Goal: Task Accomplishment & Management: Manage account settings

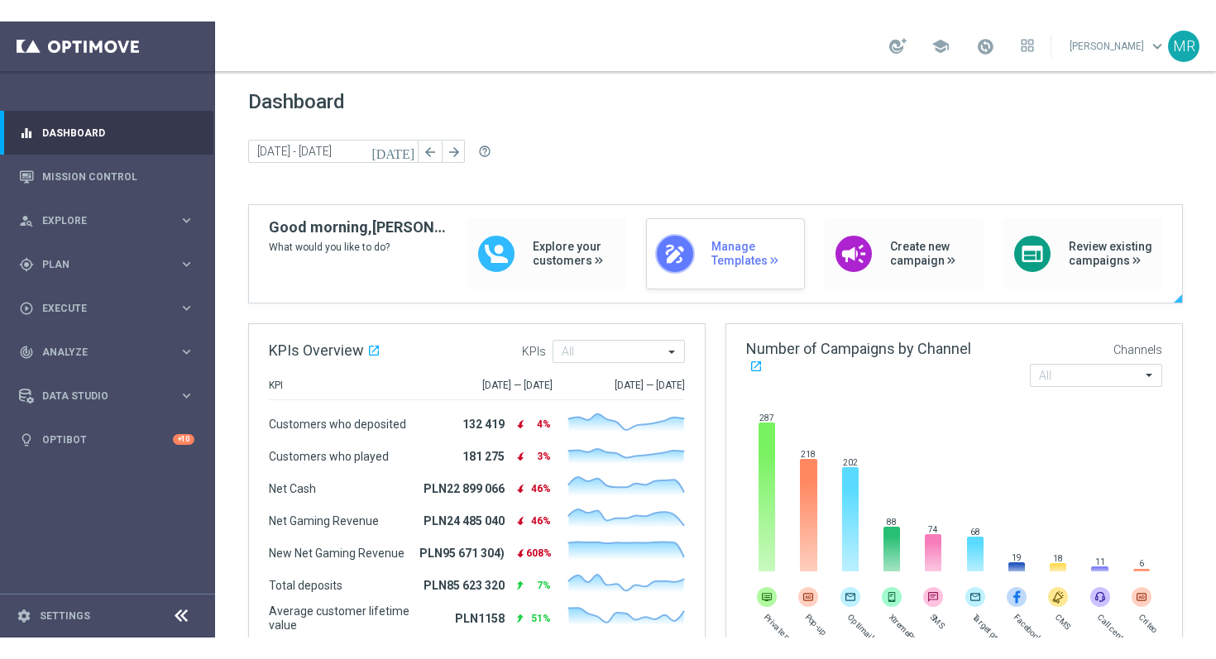
scroll to position [7, 0]
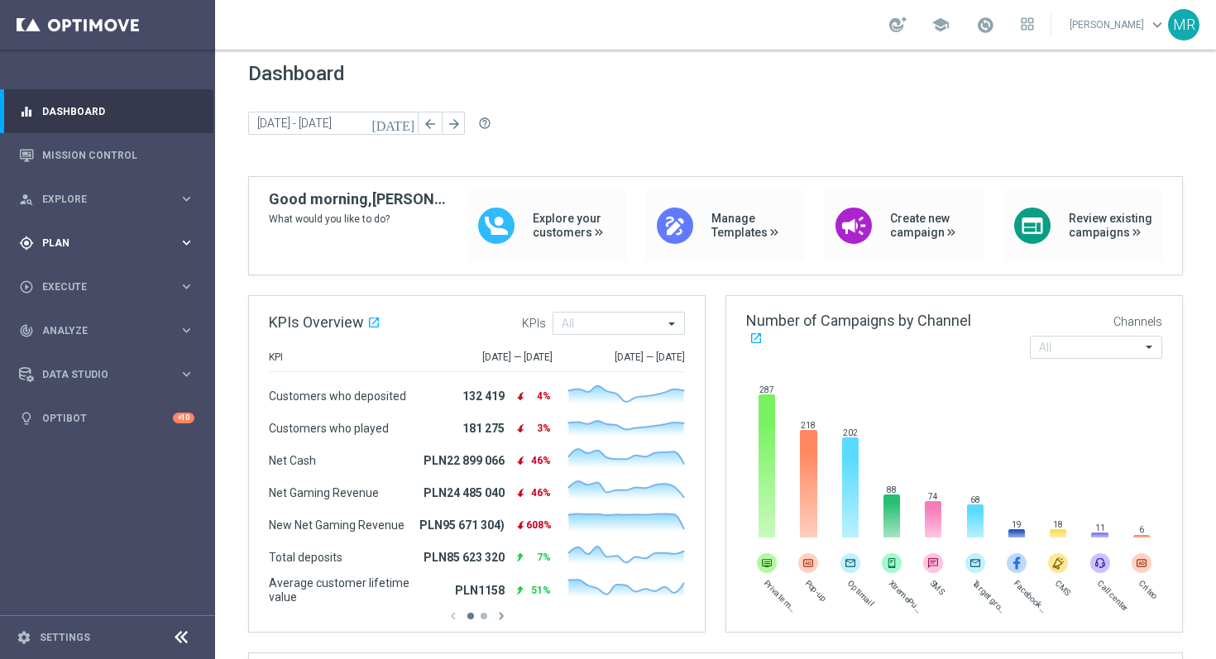
click at [64, 241] on span "Plan" at bounding box center [110, 243] width 136 height 10
click at [79, 276] on link "Target Groups" at bounding box center [107, 276] width 129 height 13
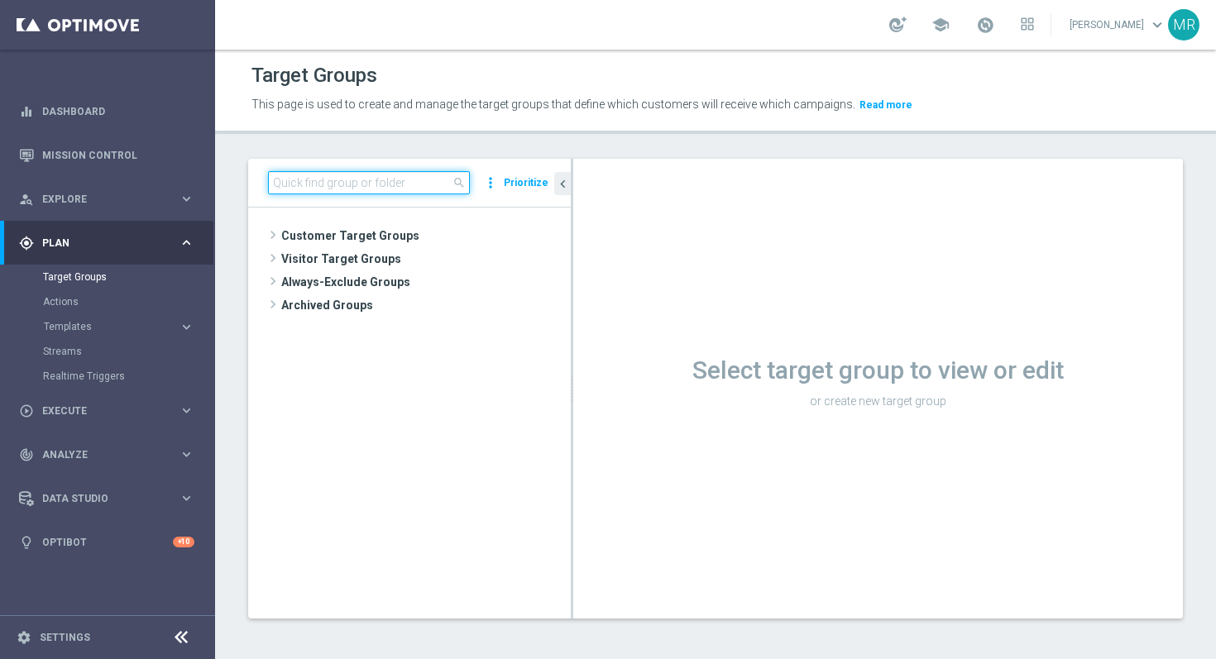
click at [404, 179] on input at bounding box center [369, 182] width 202 height 23
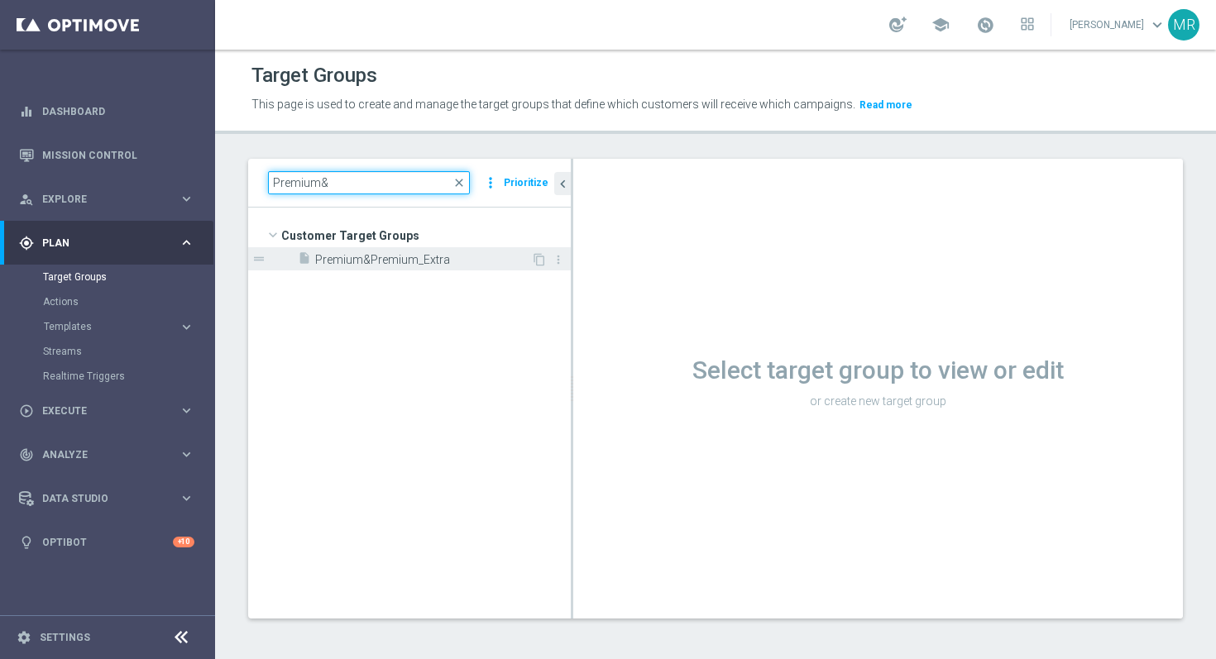
type input "Premium&"
click at [355, 262] on span "Premium&Premium_Extra" at bounding box center [423, 260] width 216 height 14
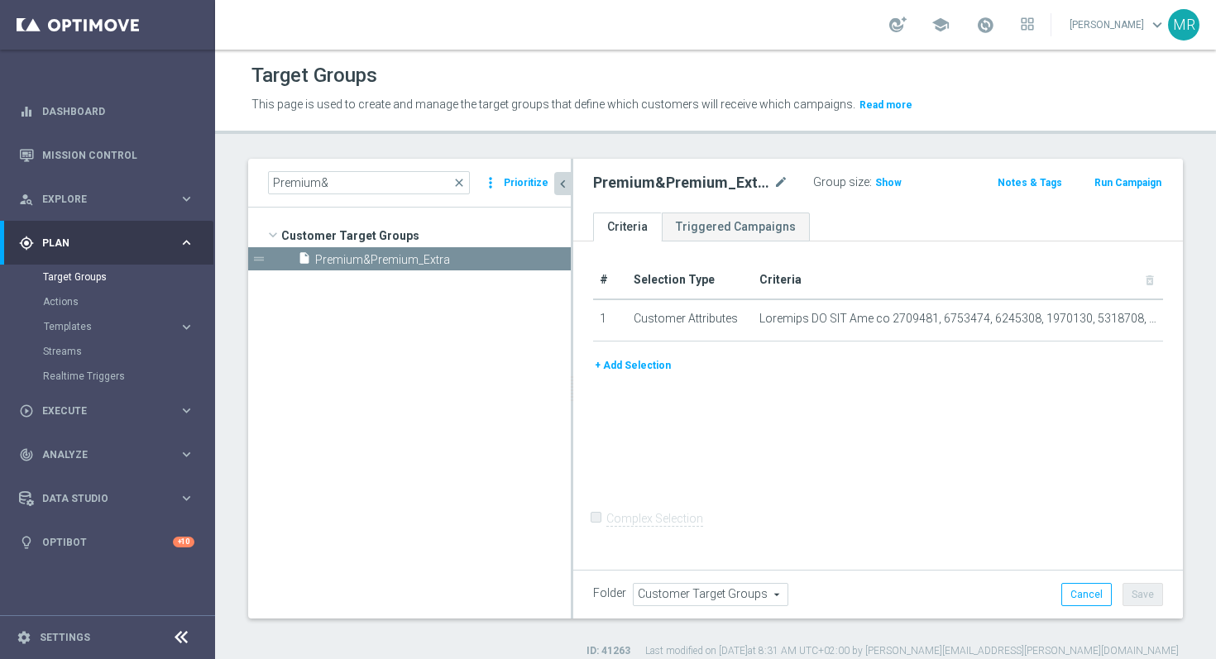
click at [563, 184] on icon "chevron_left" at bounding box center [563, 184] width 16 height 16
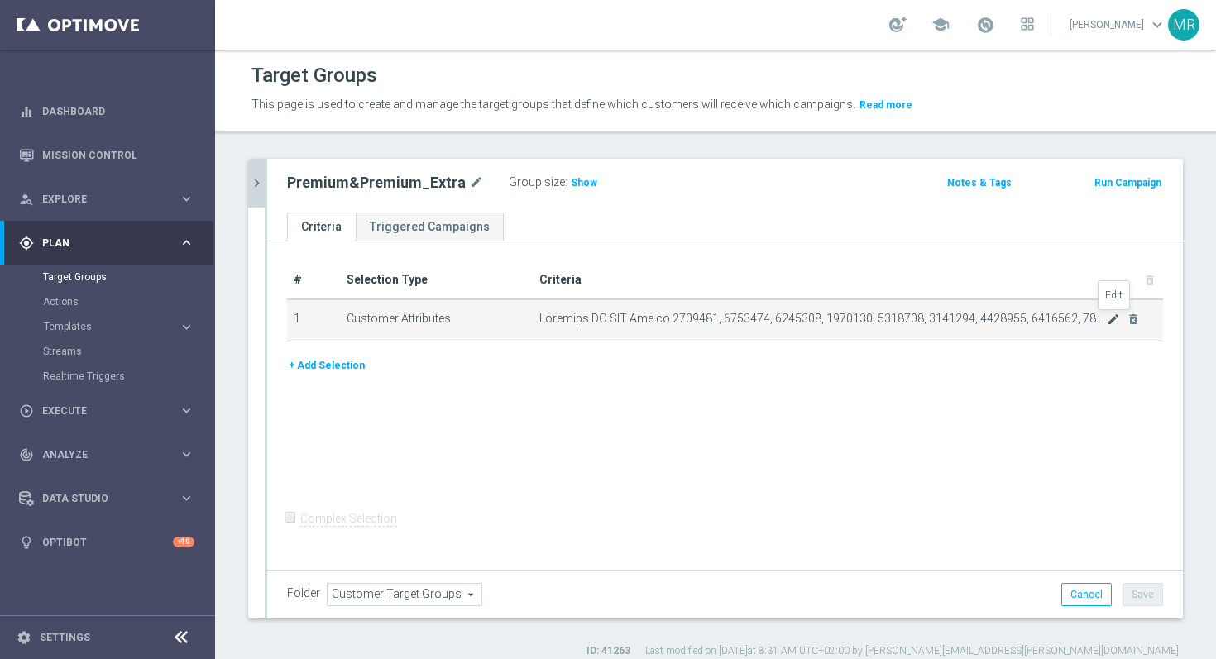
click at [1111, 317] on icon "mode_edit" at bounding box center [1113, 319] width 13 height 13
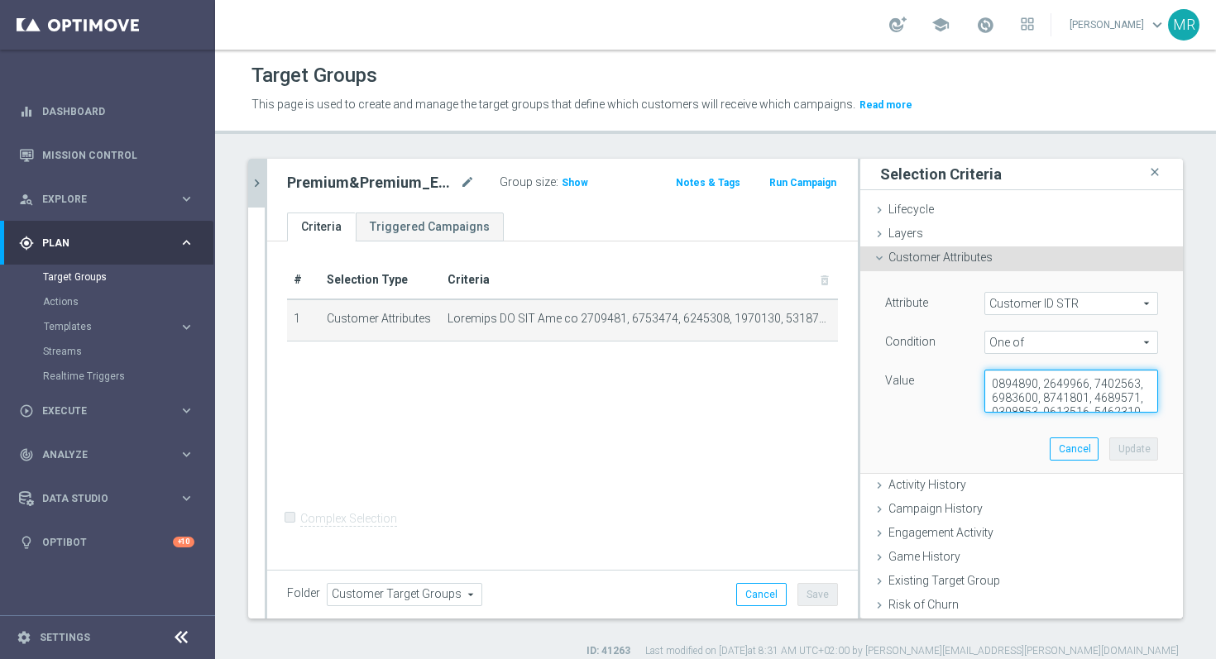
click at [1086, 379] on textarea at bounding box center [1071, 391] width 174 height 43
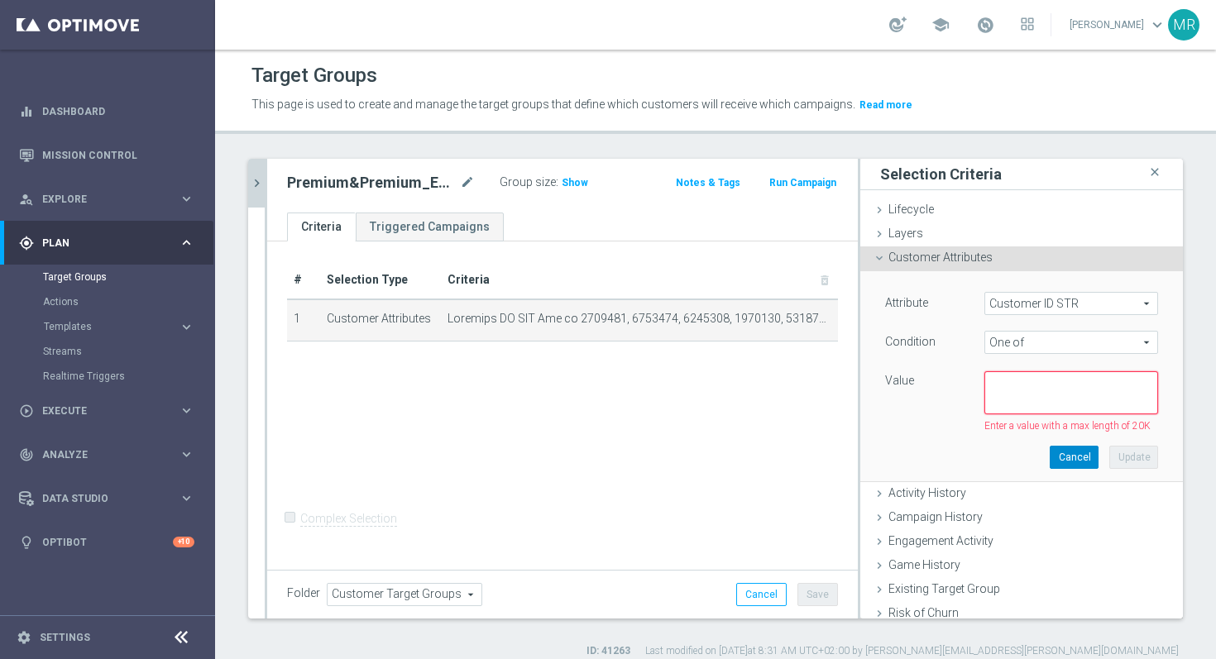
click at [1065, 454] on button "Cancel" at bounding box center [1074, 457] width 49 height 23
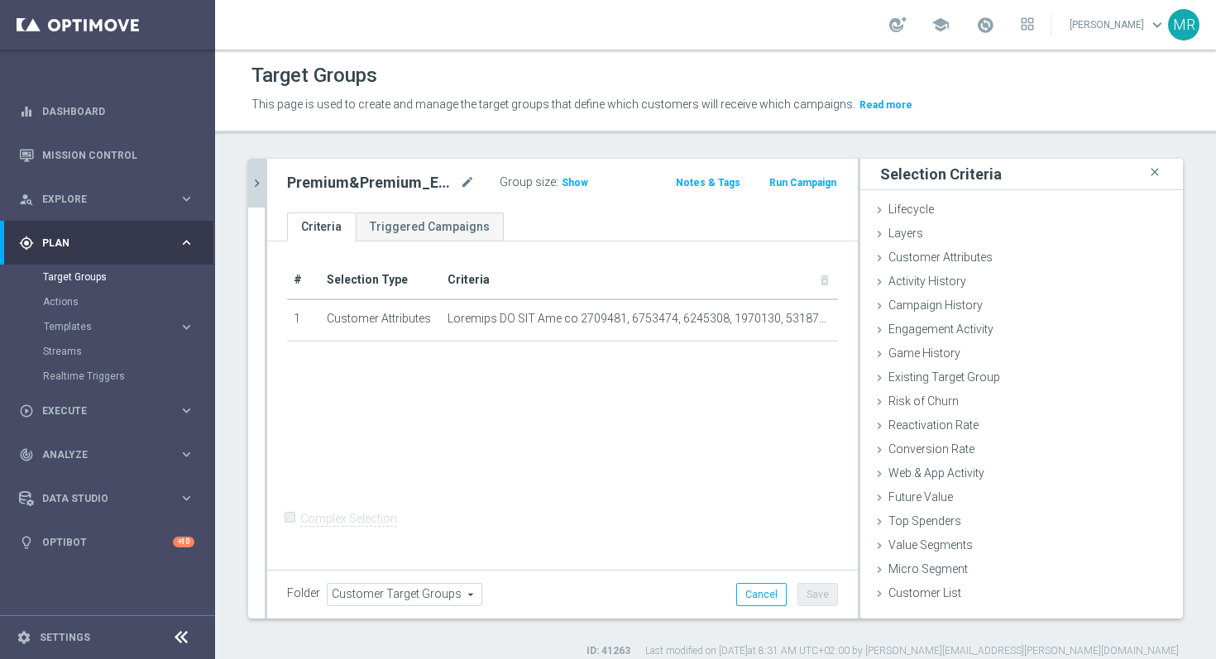
click at [822, 596] on button "Save" at bounding box center [817, 594] width 41 height 23
